Goal: Check status: Check status

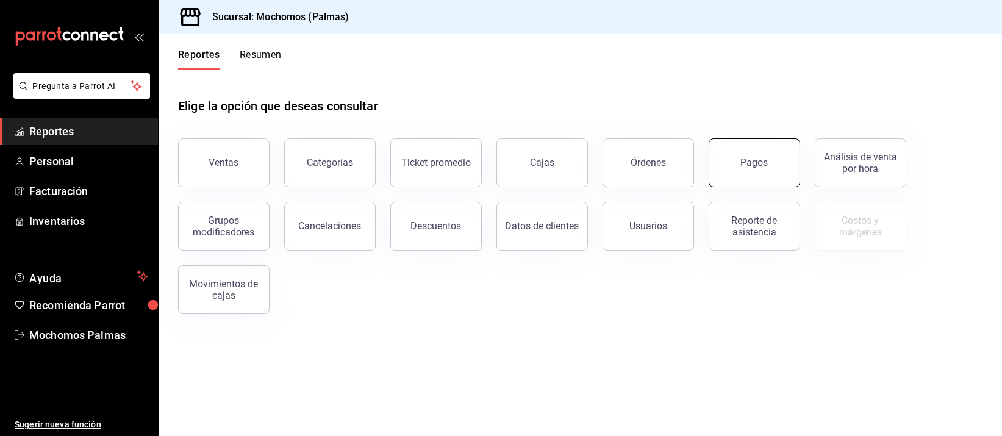
click at [734, 168] on button "Pagos" at bounding box center [755, 162] width 92 height 49
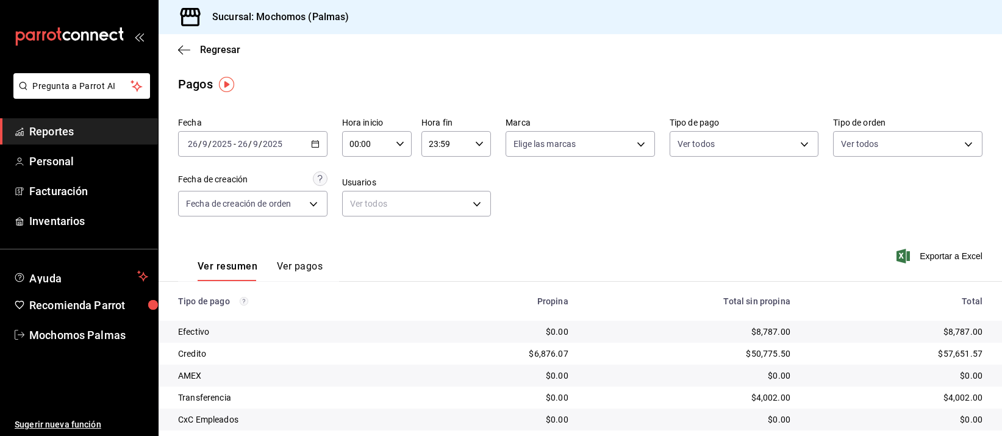
click at [364, 146] on input "00:00" at bounding box center [366, 144] width 49 height 24
click at [362, 237] on button "05" at bounding box center [356, 245] width 29 height 24
type input "05:00"
click at [881, 240] on div at bounding box center [501, 218] width 1002 height 436
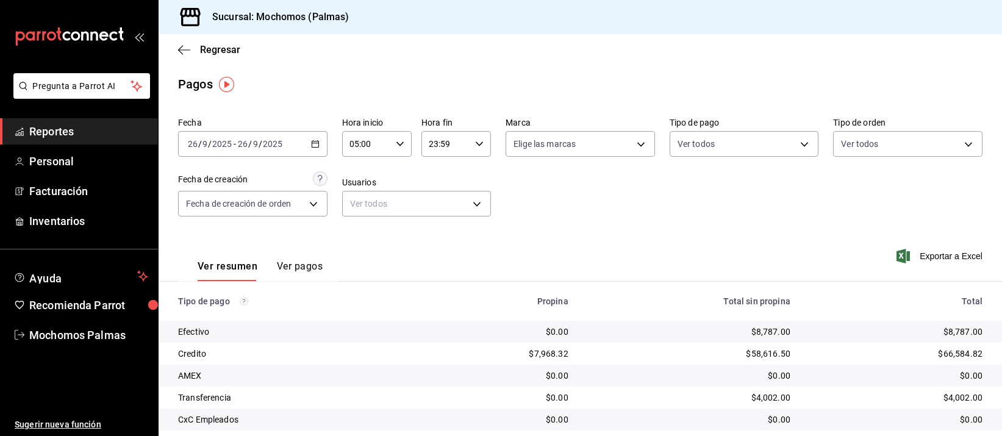
click at [751, 226] on div "Fecha [DATE] [DATE] - [DATE] [DATE] Hora inicio 05:00 Hora inicio Hora fin 23:5…" at bounding box center [580, 172] width 805 height 118
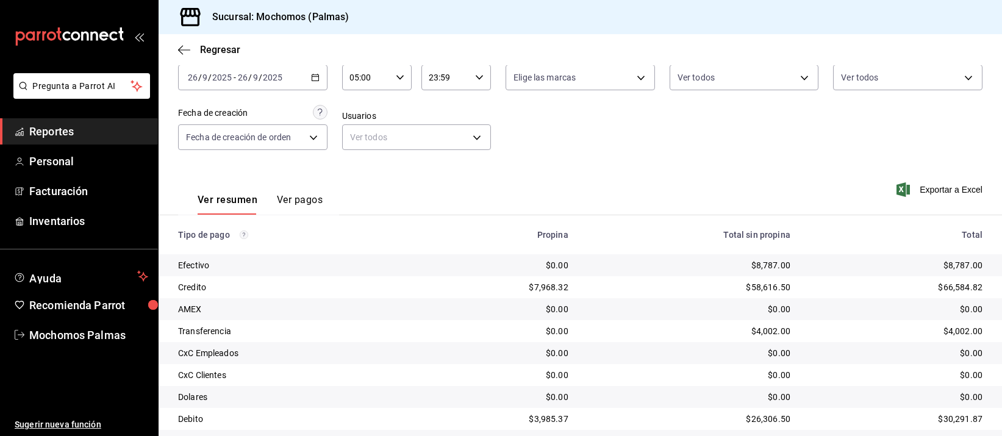
scroll to position [124, 0]
